Goal: Learn about a topic

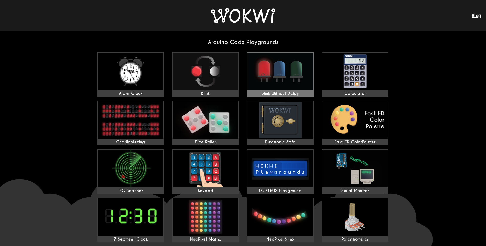
click at [284, 81] on img at bounding box center [280, 71] width 66 height 37
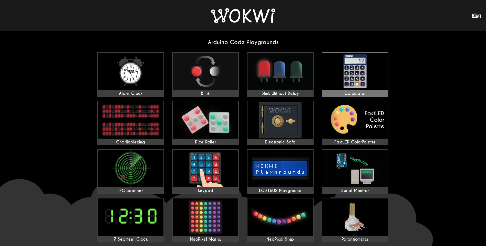
click at [345, 80] on img at bounding box center [355, 71] width 66 height 37
click at [233, 18] on img at bounding box center [243, 15] width 64 height 15
